Goal: Transaction & Acquisition: Purchase product/service

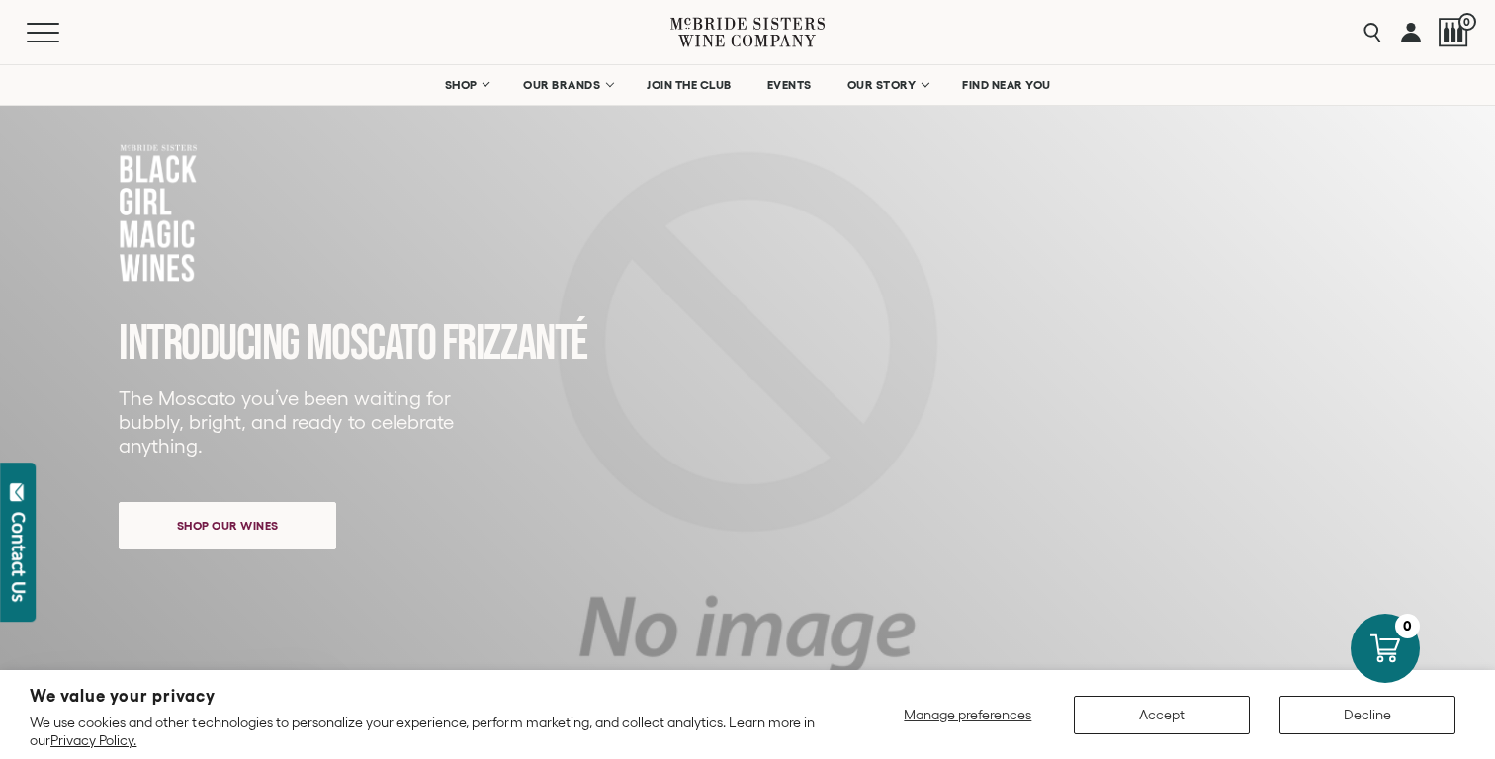
scroll to position [198, 0]
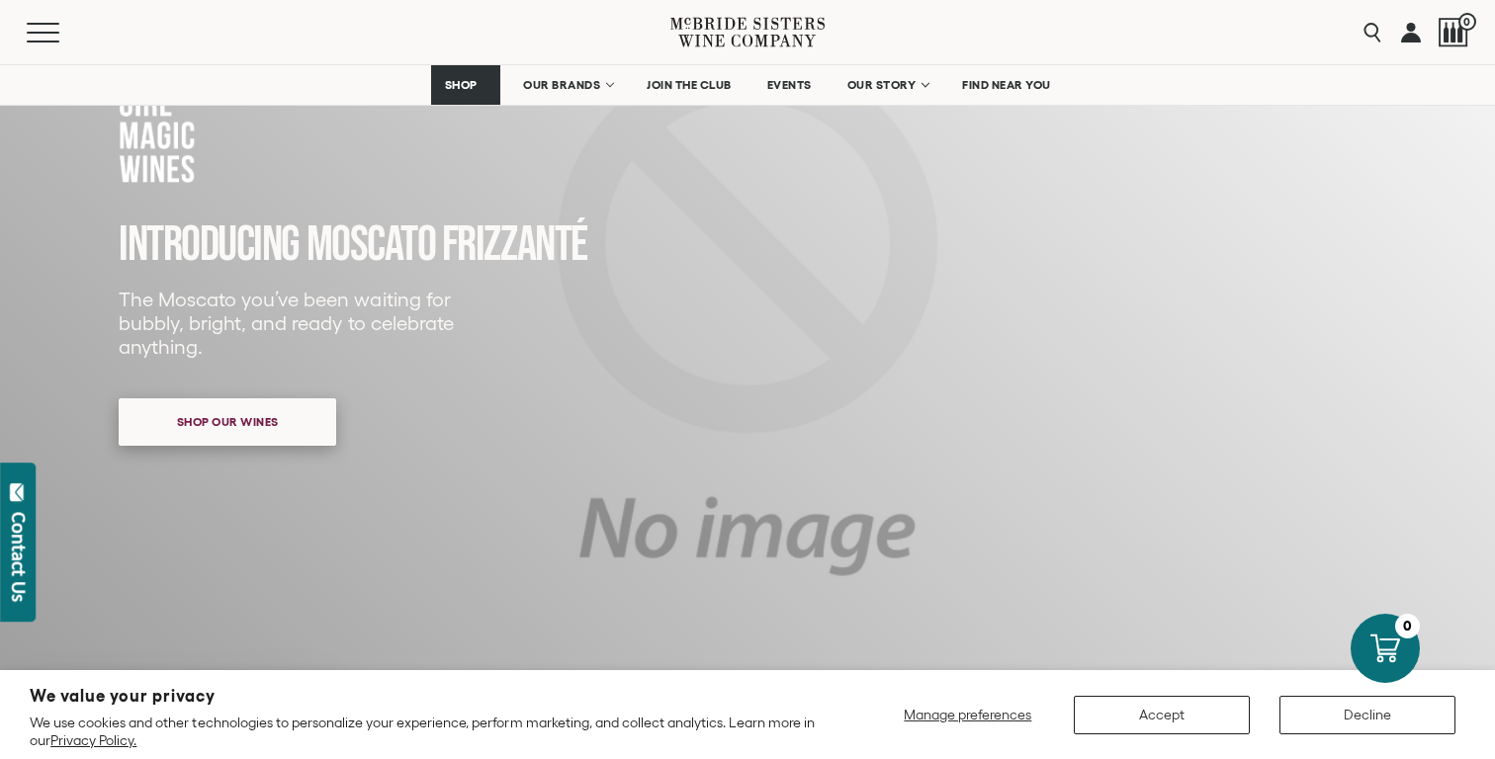
click at [243, 422] on span "Shop our wines" at bounding box center [227, 421] width 171 height 39
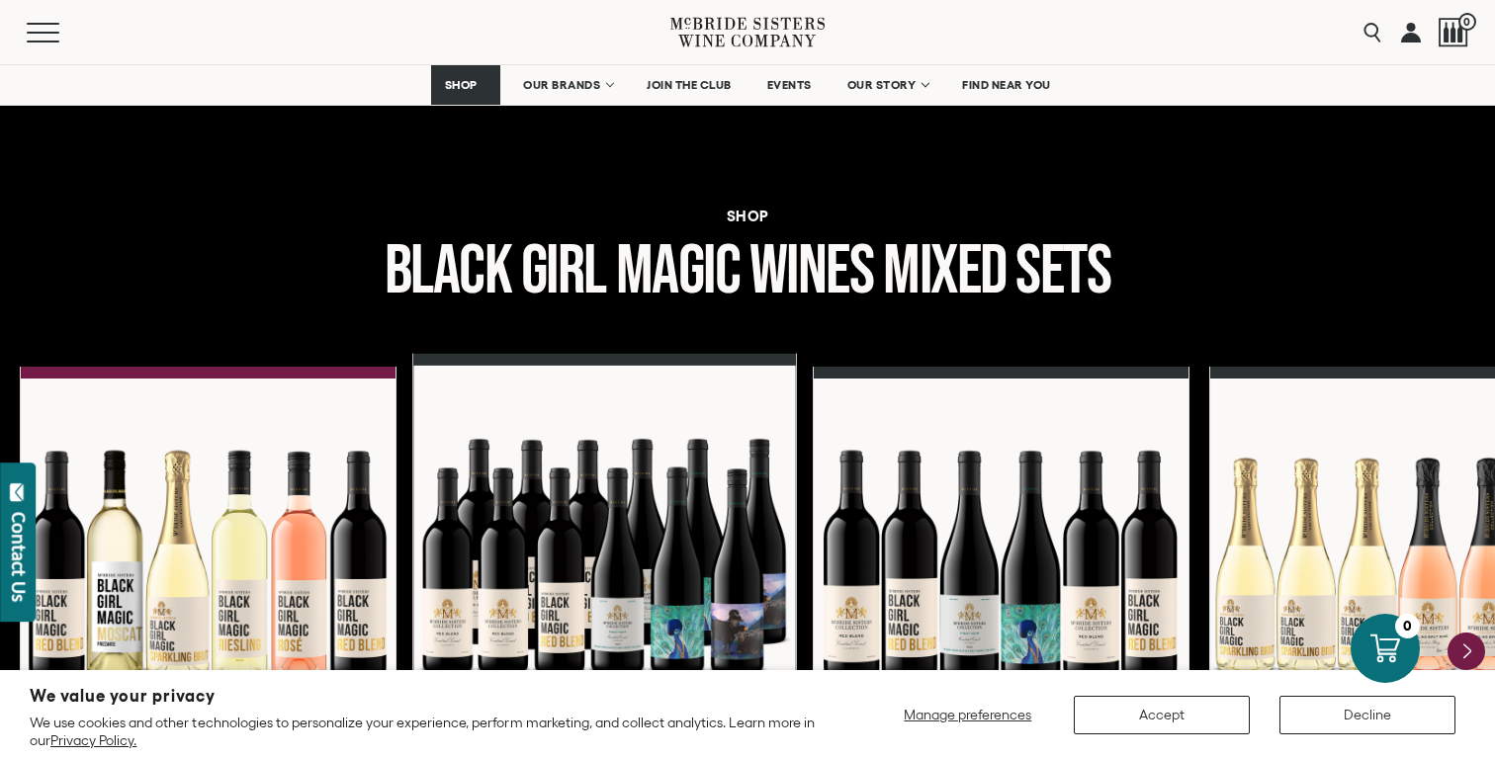
scroll to position [2694, 0]
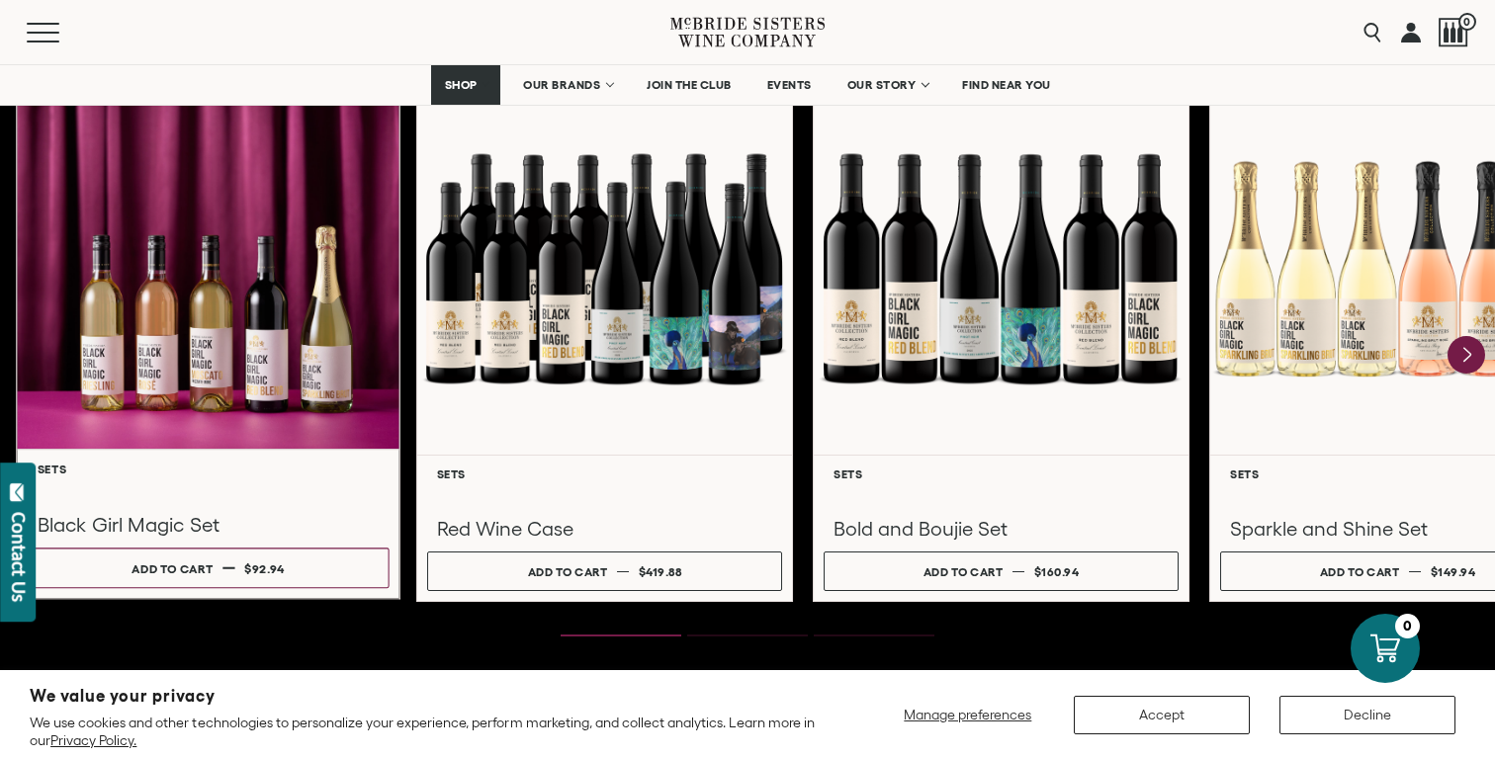
click at [172, 287] on div at bounding box center [208, 259] width 383 height 381
